Goal: Task Accomplishment & Management: Use online tool/utility

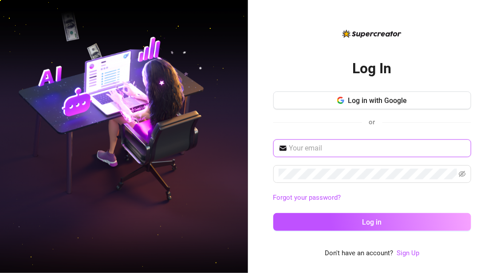
click at [317, 149] on input "text" at bounding box center [377, 148] width 176 height 11
type input "tmrxs2022@gmail.com"
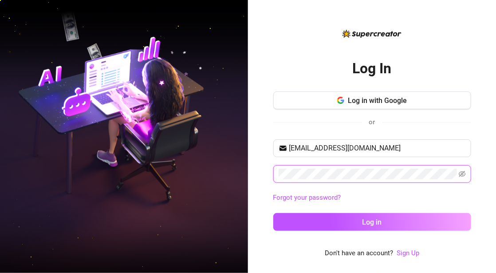
click at [273, 213] on button "Log in" at bounding box center [372, 222] width 198 height 18
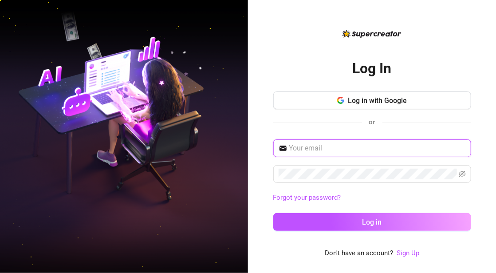
click at [317, 149] on input "text" at bounding box center [377, 148] width 176 height 11
type input "keepsassyph@gmail.com"
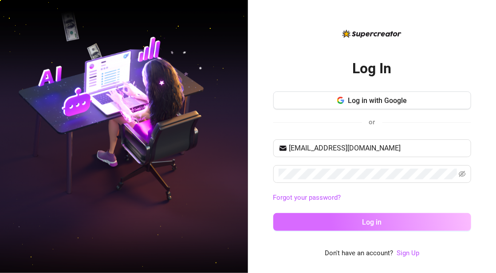
click at [344, 221] on button "Log in" at bounding box center [372, 222] width 198 height 18
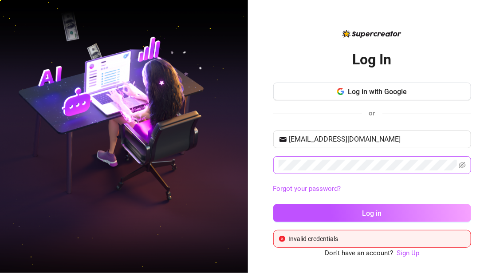
click at [458, 166] on span at bounding box center [372, 165] width 198 height 18
click at [461, 166] on icon "eye-invisible" at bounding box center [461, 164] width 7 height 7
click at [273, 204] on button "Log in" at bounding box center [372, 213] width 198 height 18
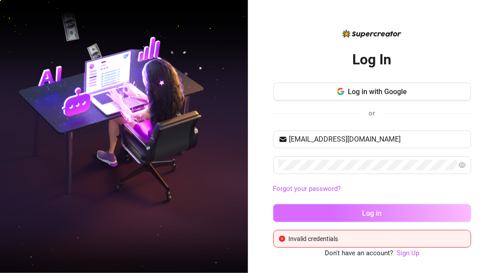
click at [364, 214] on span "Log in" at bounding box center [372, 213] width 20 height 8
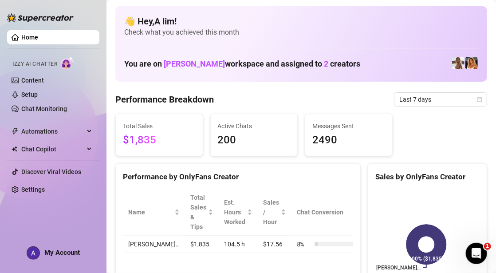
click at [21, 34] on link "Home" at bounding box center [29, 37] width 17 height 7
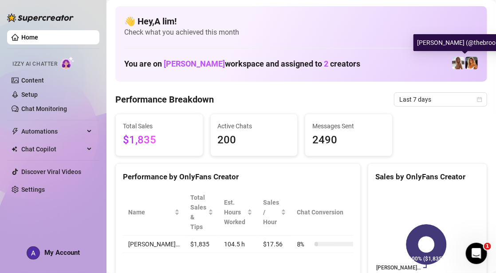
click at [465, 64] on img at bounding box center [471, 63] width 12 height 12
click at [452, 61] on img at bounding box center [458, 63] width 12 height 12
click at [452, 62] on img at bounding box center [458, 63] width 12 height 12
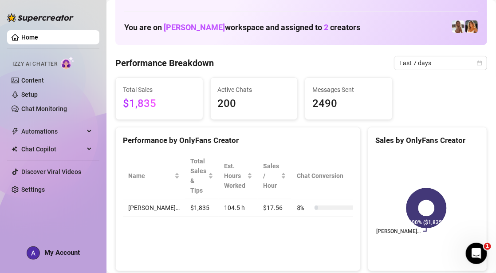
scroll to position [89, 0]
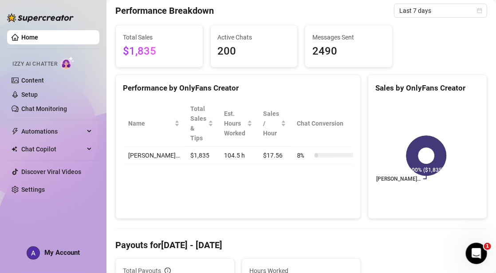
click at [38, 38] on link "Home" at bounding box center [29, 37] width 17 height 7
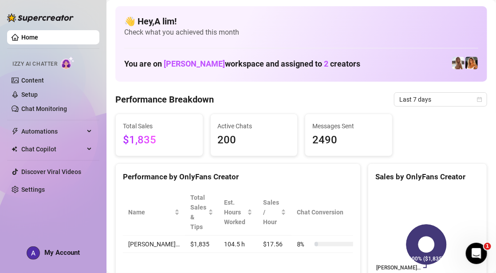
scroll to position [0, 0]
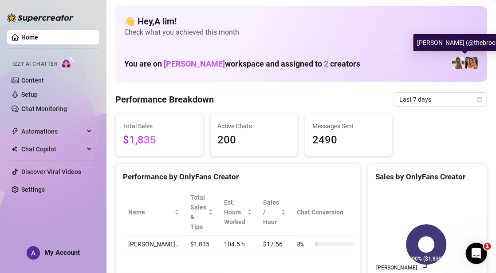
click at [455, 61] on img at bounding box center [458, 63] width 12 height 12
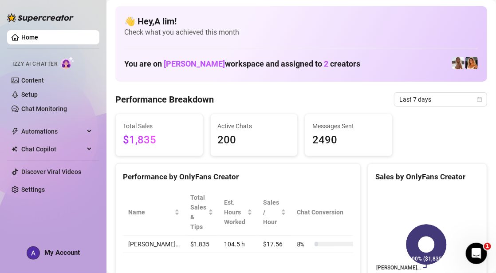
click at [452, 59] on img at bounding box center [458, 63] width 12 height 12
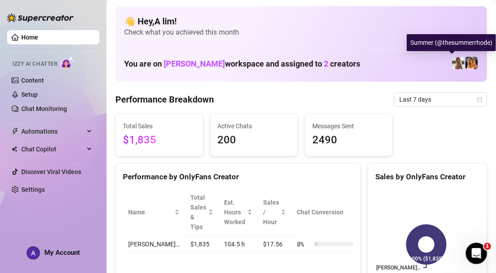
click at [442, 42] on div "Summer (@thesummerrhode)" at bounding box center [451, 42] width 89 height 17
click at [452, 64] on img at bounding box center [458, 63] width 12 height 12
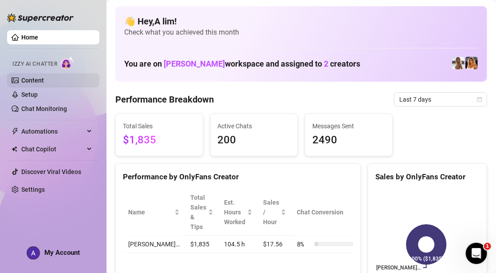
click at [37, 77] on link "Content" at bounding box center [32, 80] width 23 height 7
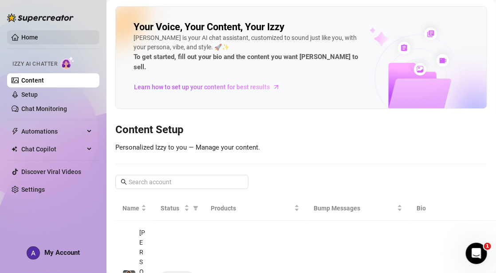
click at [21, 37] on link "Home" at bounding box center [29, 37] width 17 height 7
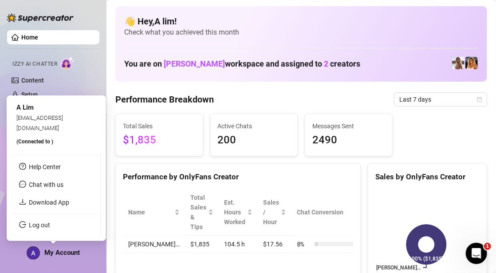
click at [51, 252] on span "My Account" at bounding box center [61, 252] width 35 height 8
click at [67, 251] on span "My Account" at bounding box center [61, 252] width 35 height 8
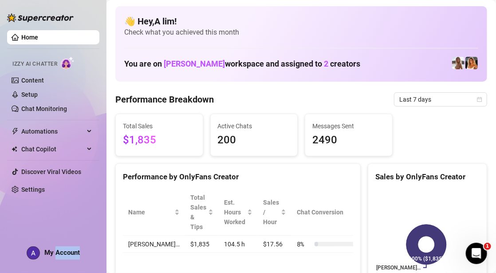
click at [67, 251] on span "My Account" at bounding box center [61, 252] width 35 height 8
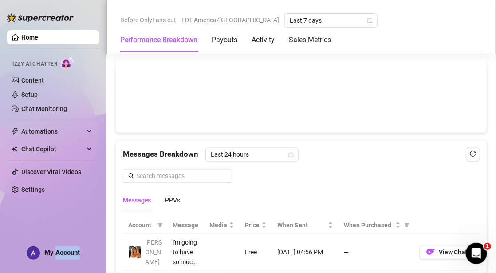
scroll to position [842, 0]
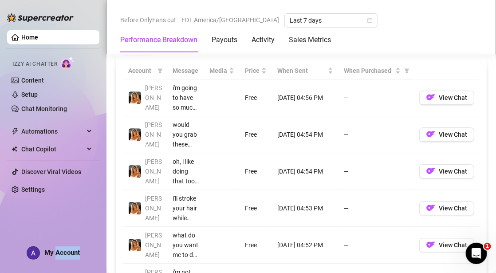
click at [138, 97] on img at bounding box center [135, 97] width 12 height 12
click at [440, 97] on span "View Chat" at bounding box center [452, 97] width 28 height 7
click at [438, 94] on span "View Chat" at bounding box center [452, 97] width 28 height 7
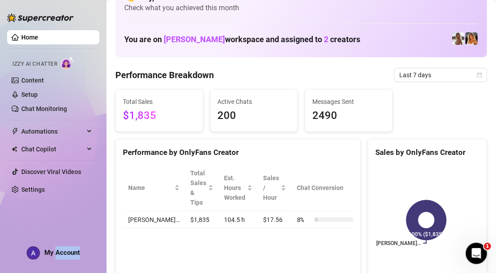
scroll to position [0, 0]
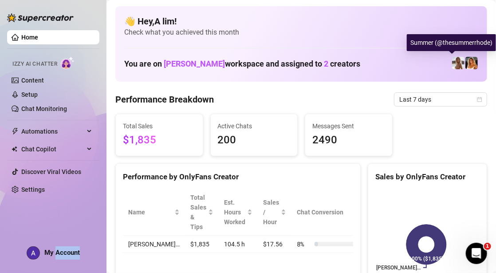
click at [454, 60] on img at bounding box center [458, 63] width 12 height 12
click at [465, 66] on img at bounding box center [471, 63] width 12 height 12
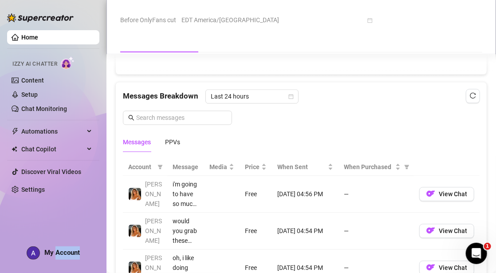
scroll to position [754, 0]
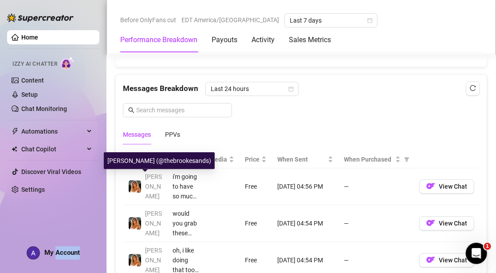
click at [133, 180] on img at bounding box center [135, 186] width 12 height 12
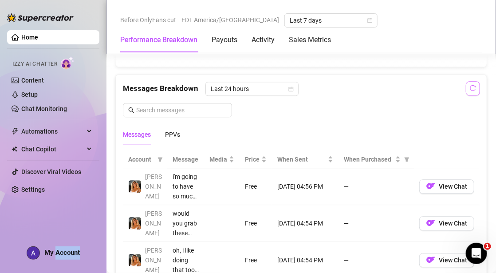
click at [466, 82] on button "button" at bounding box center [473, 88] width 14 height 14
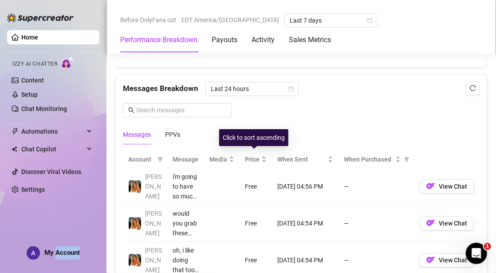
scroll to position [842, 0]
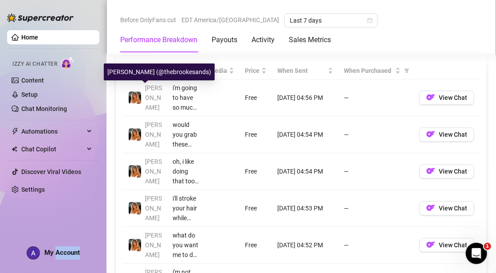
click at [129, 92] on img at bounding box center [135, 97] width 12 height 12
click at [138, 97] on img at bounding box center [135, 97] width 12 height 12
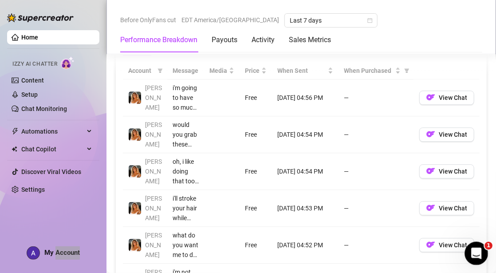
drag, startPoint x: 476, startPoint y: 248, endPoint x: 473, endPoint y: 243, distance: 5.9
click at [475, 245] on div "Open Intercom Messenger" at bounding box center [474, 251] width 29 height 29
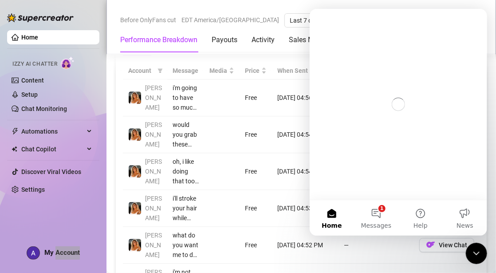
scroll to position [0, 0]
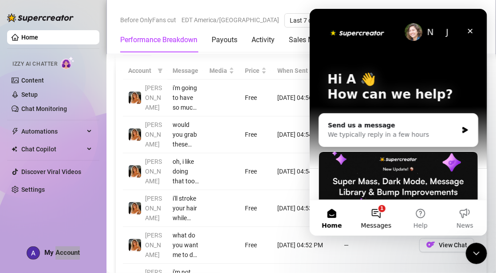
click at [374, 210] on button "1 Messages" at bounding box center [375, 217] width 44 height 35
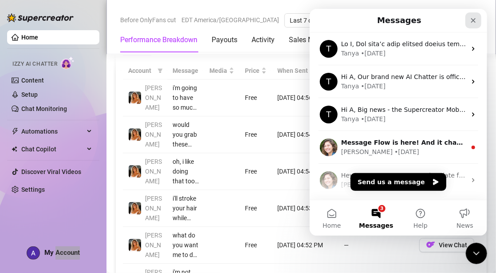
click at [472, 20] on icon "Close" at bounding box center [472, 20] width 5 height 5
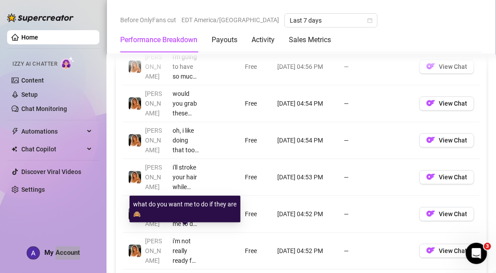
scroll to position [975, 0]
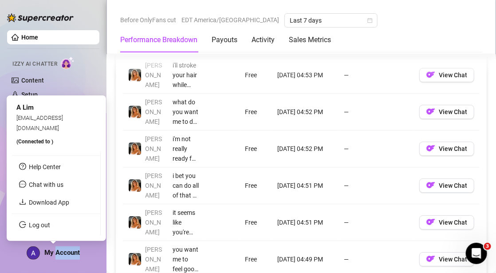
click at [37, 254] on img at bounding box center [33, 252] width 12 height 12
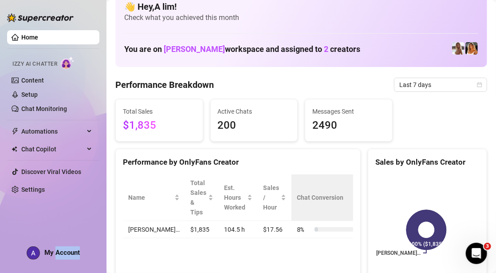
scroll to position [0, 0]
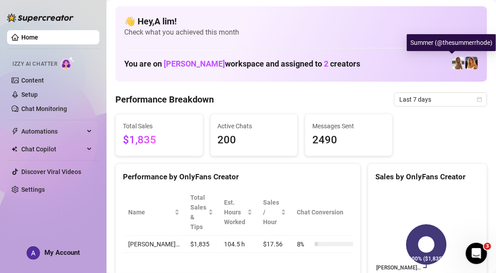
drag, startPoint x: 455, startPoint y: 63, endPoint x: 437, endPoint y: 75, distance: 21.8
click at [437, 75] on div "👋 Hey, A lim ! Check what you achieved this month You are on Brooke workspace a…" at bounding box center [301, 43] width 372 height 75
click at [452, 60] on img at bounding box center [458, 63] width 12 height 12
drag, startPoint x: 450, startPoint y: 60, endPoint x: 183, endPoint y: 62, distance: 266.5
click at [183, 62] on span "Brooke" at bounding box center [194, 63] width 61 height 9
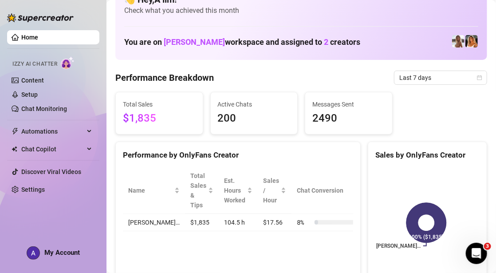
scroll to position [44, 0]
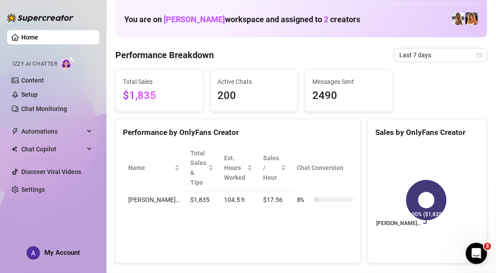
click at [156, 89] on span "$1,835" at bounding box center [159, 95] width 73 height 17
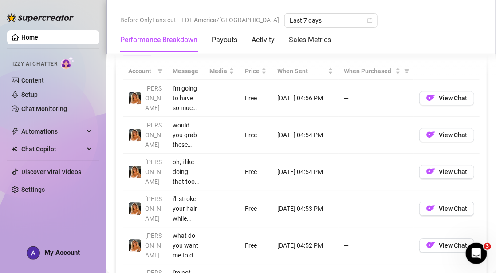
scroll to position [842, 0]
click at [426, 95] on img "button" at bounding box center [430, 97] width 9 height 9
click at [438, 98] on span "View Chat" at bounding box center [452, 97] width 28 height 7
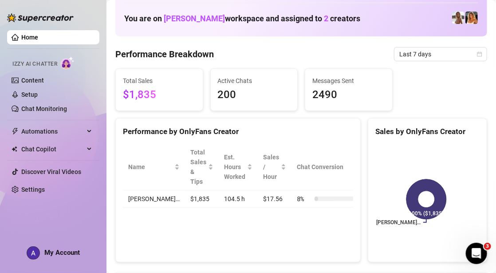
scroll to position [0, 0]
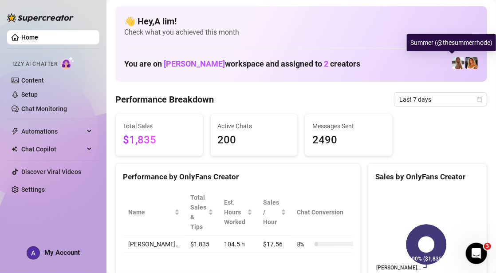
click at [452, 64] on img at bounding box center [458, 63] width 12 height 12
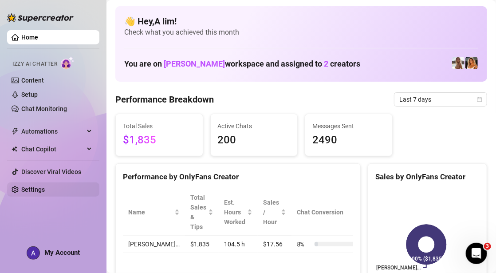
click at [45, 192] on link "Settings" at bounding box center [32, 189] width 23 height 7
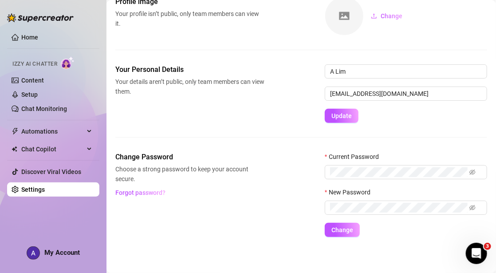
scroll to position [55, 0]
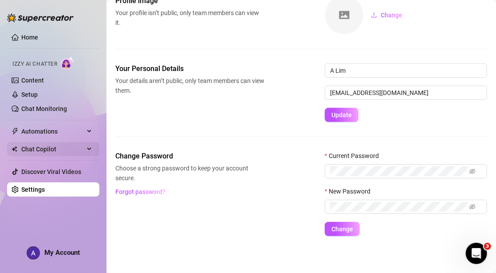
click at [51, 150] on span "Chat Copilot" at bounding box center [52, 149] width 63 height 14
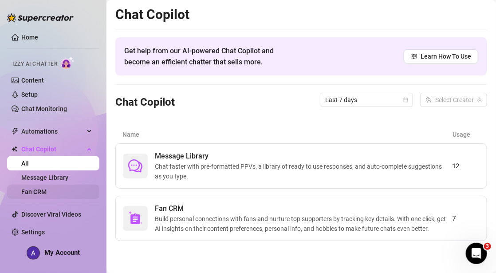
click at [43, 189] on link "Fan CRM" at bounding box center [33, 191] width 25 height 7
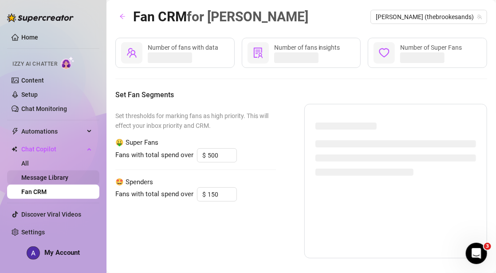
click at [51, 176] on link "Message Library" at bounding box center [44, 177] width 47 height 7
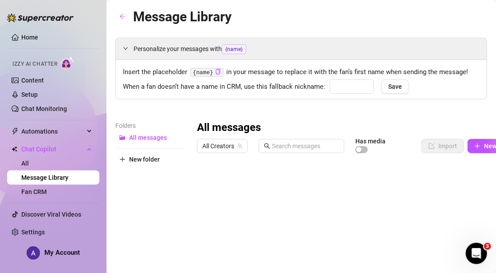
type input "babe"
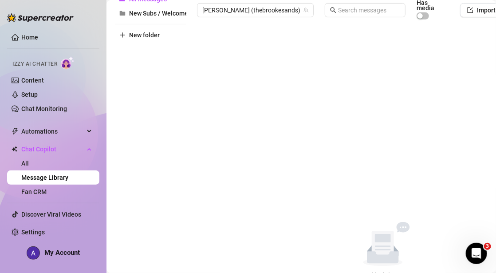
scroll to position [185, 0]
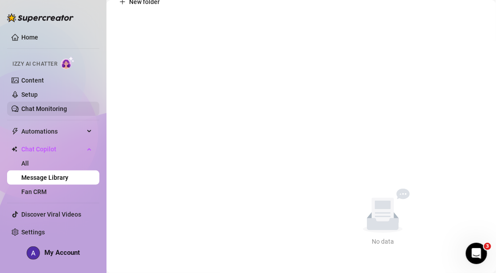
click at [40, 106] on link "Chat Monitoring" at bounding box center [44, 108] width 46 height 7
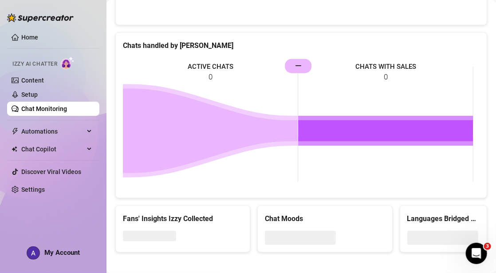
scroll to position [395, 0]
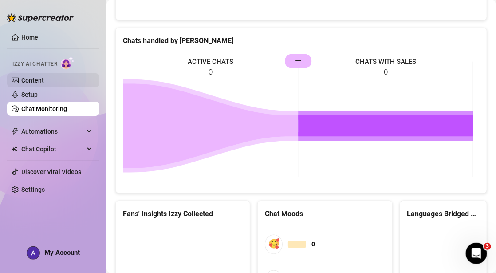
click at [32, 81] on link "Content" at bounding box center [32, 80] width 23 height 7
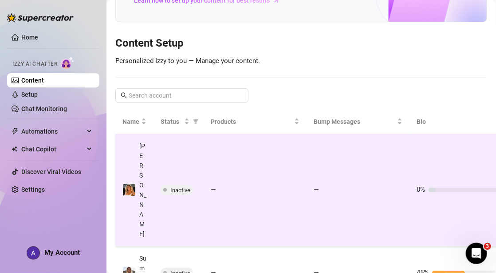
scroll to position [86, 0]
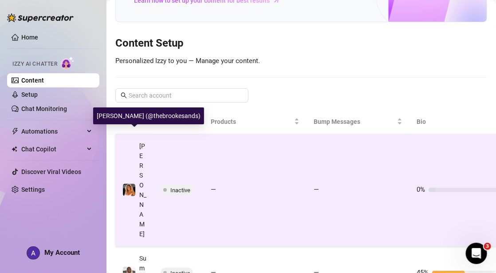
click at [126, 184] on img at bounding box center [129, 190] width 12 height 12
click at [126, 146] on main "Your Voice, Your Content, Your Izzy Izzy is your AI chat assistant, customized …" at bounding box center [300, 120] width 389 height 413
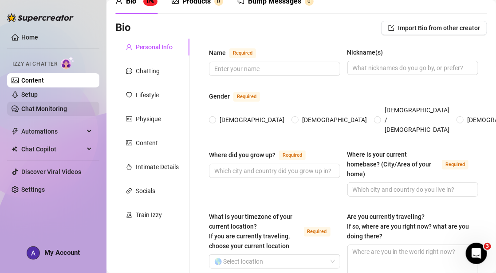
scroll to position [44, 0]
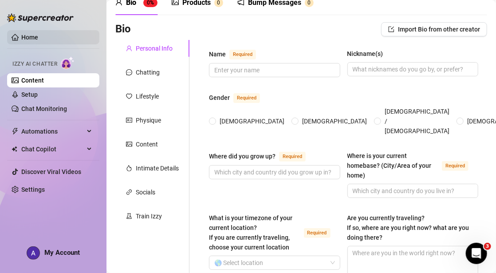
click at [28, 38] on link "Home" at bounding box center [29, 37] width 17 height 7
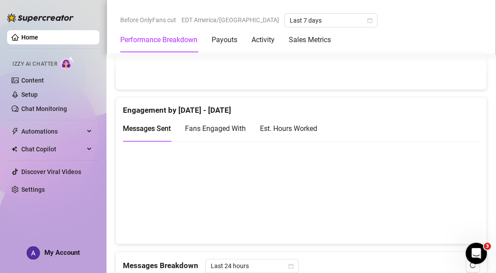
scroll to position [798, 0]
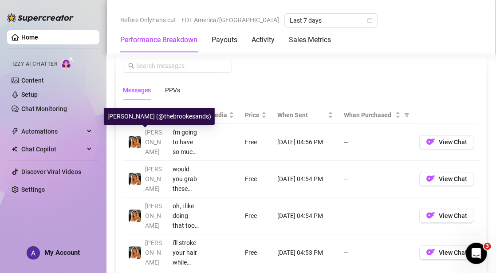
click at [131, 141] on img at bounding box center [135, 142] width 12 height 12
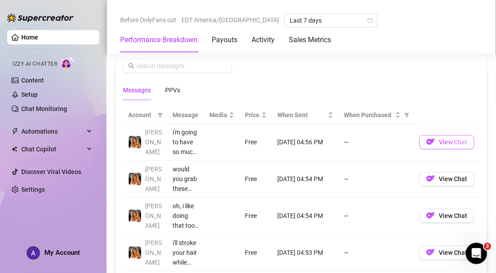
click at [438, 141] on span "View Chat" at bounding box center [452, 141] width 28 height 7
click at [432, 141] on button "View Chat" at bounding box center [446, 142] width 55 height 14
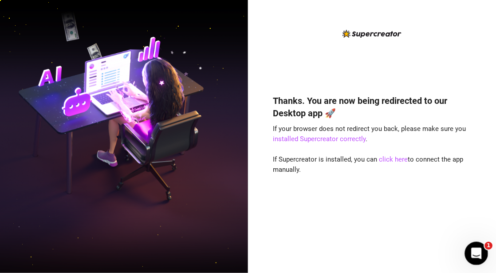
click at [473, 254] on icon "Open Intercom Messenger" at bounding box center [475, 252] width 15 height 15
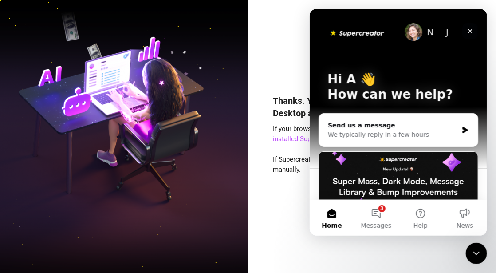
click at [471, 30] on icon "Close" at bounding box center [469, 30] width 7 height 7
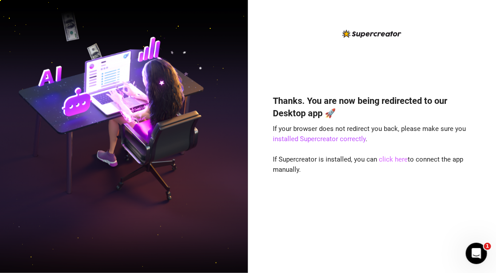
drag, startPoint x: 390, startPoint y: 157, endPoint x: 411, endPoint y: 157, distance: 21.3
click at [390, 157] on link "click here" at bounding box center [393, 159] width 29 height 8
click at [387, 160] on link "click here" at bounding box center [393, 159] width 29 height 8
click at [391, 160] on link "click here" at bounding box center [393, 159] width 29 height 8
click at [390, 160] on link "click here" at bounding box center [393, 159] width 29 height 8
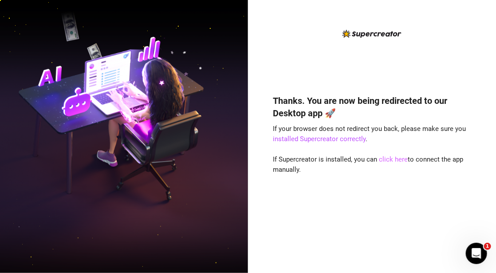
click at [390, 159] on link "click here" at bounding box center [393, 159] width 29 height 8
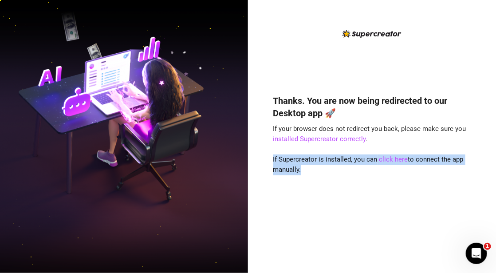
drag, startPoint x: 390, startPoint y: 159, endPoint x: 386, endPoint y: 187, distance: 28.7
click at [386, 187] on div "Thanks. You are now being redirected to our Desktop app 🚀 If your browser does …" at bounding box center [372, 170] width 198 height 176
